Goal: Find specific page/section: Find specific page/section

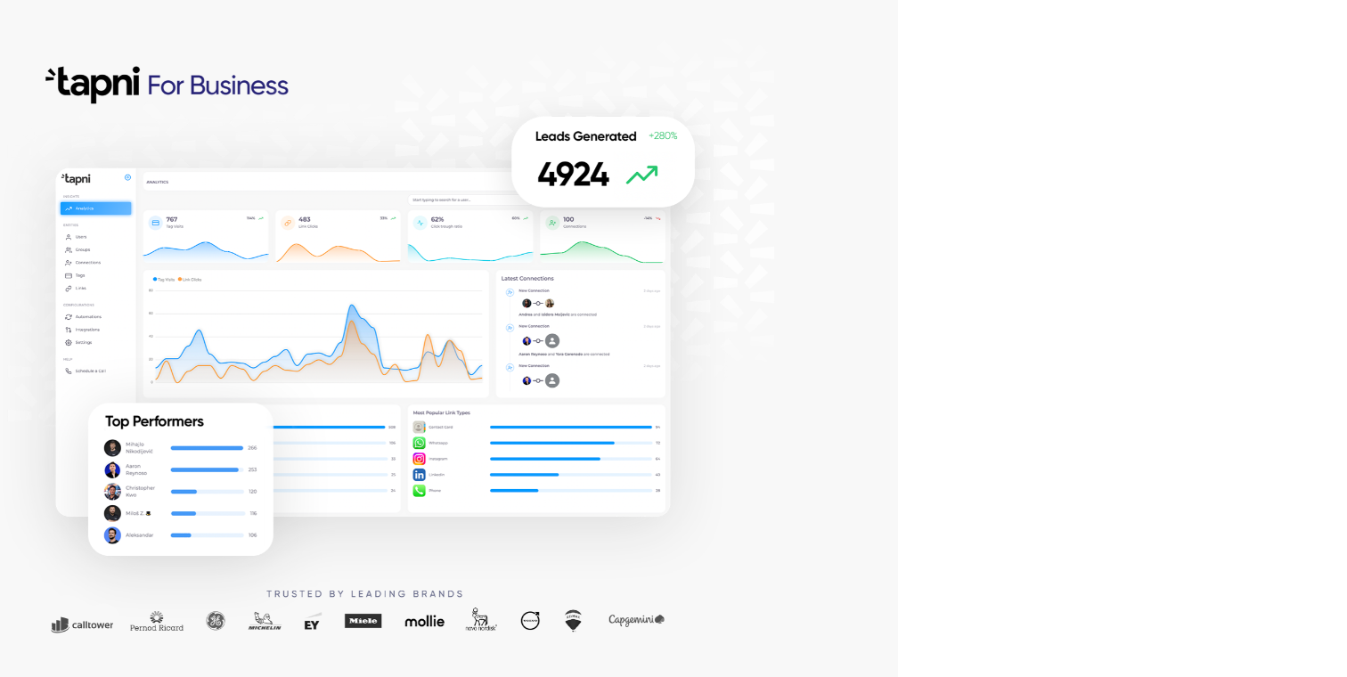
click at [884, 333] on div at bounding box center [449, 338] width 898 height 677
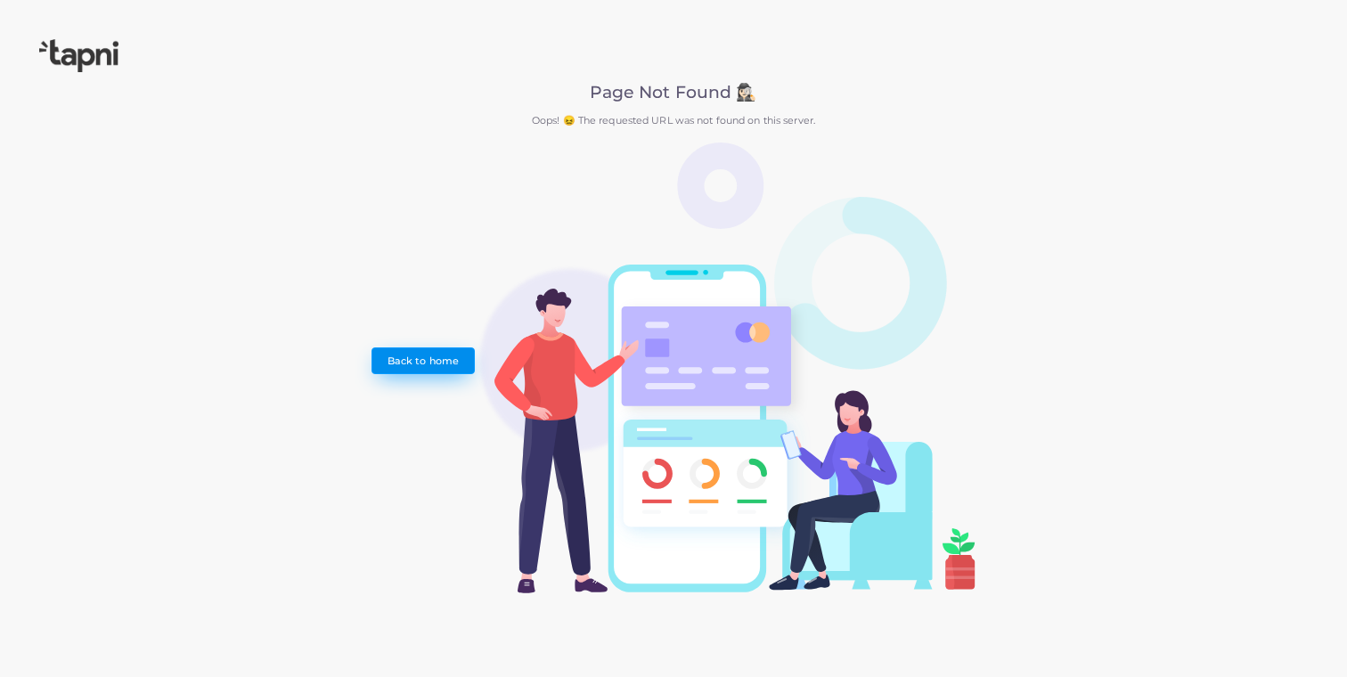
click at [440, 364] on link "Back to home" at bounding box center [422, 360] width 102 height 27
click at [418, 358] on link "Back to home" at bounding box center [422, 360] width 102 height 27
click at [443, 362] on link "Back to home" at bounding box center [422, 360] width 102 height 27
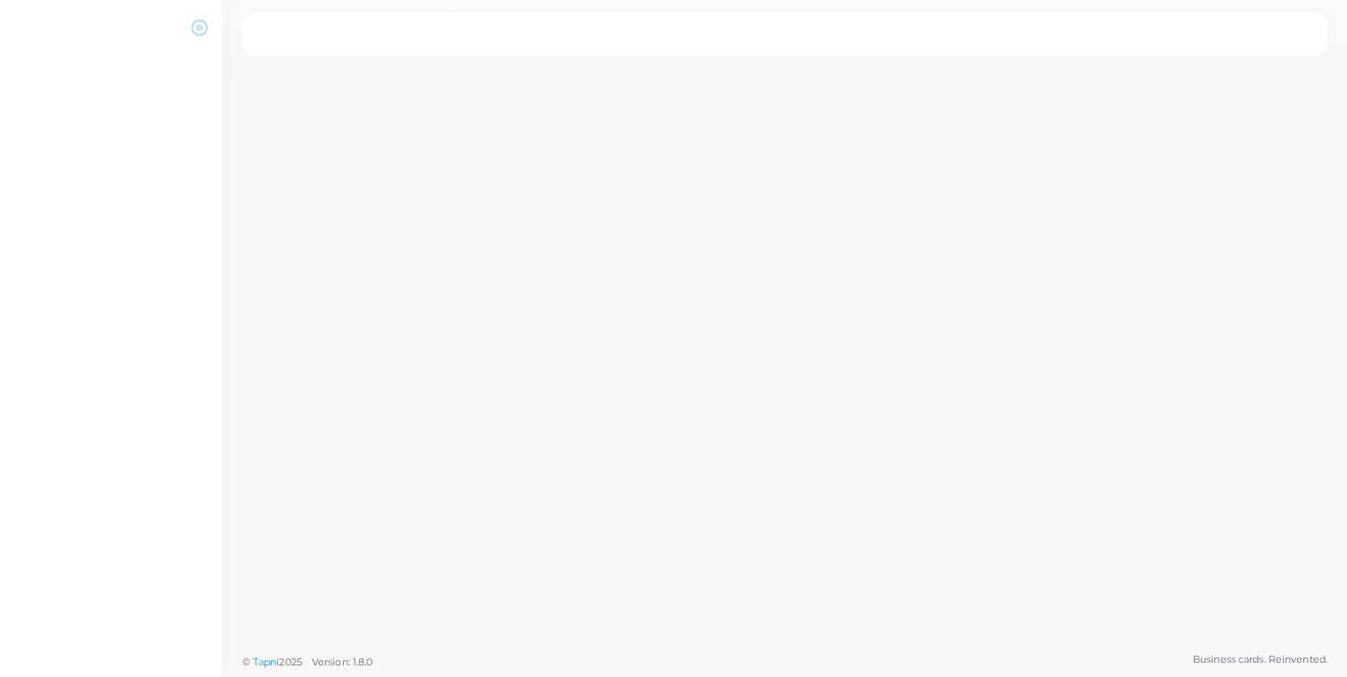
click at [199, 29] on circle at bounding box center [200, 28] width 4 height 4
click at [199, 29] on icon at bounding box center [200, 28] width 18 height 18
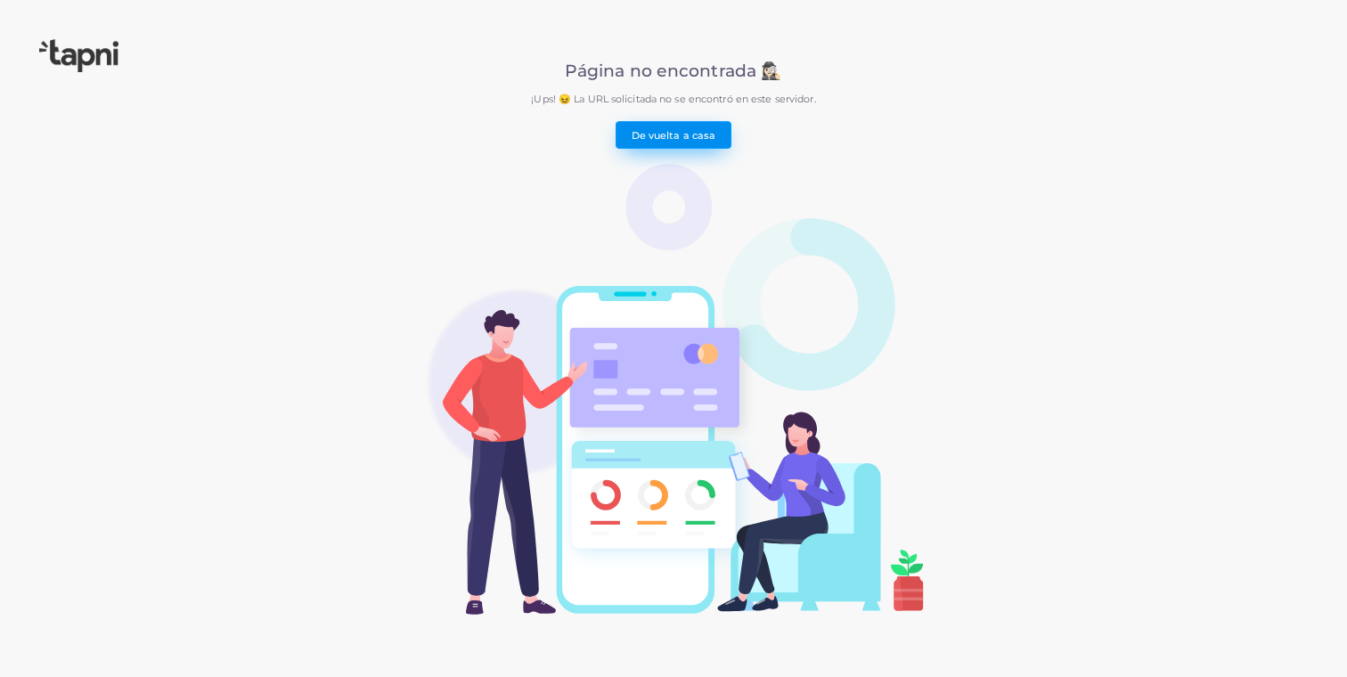
click at [688, 135] on font "De vuelta a casa" at bounding box center [674, 134] width 85 height 12
